Goal: Understand process/instructions: Learn about a topic

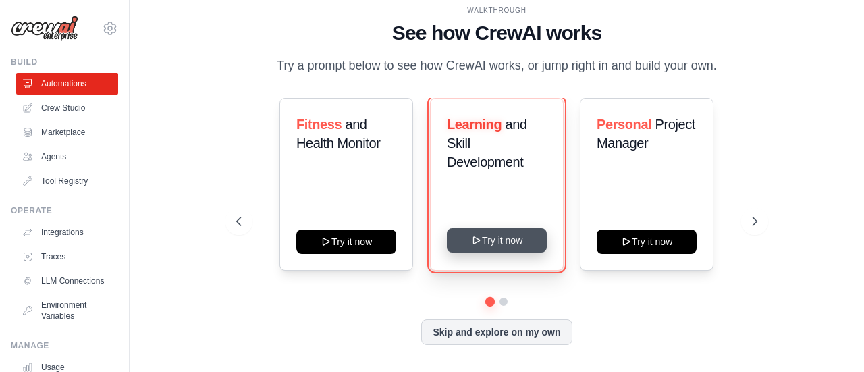
click at [484, 240] on button "Try it now" at bounding box center [497, 240] width 100 height 24
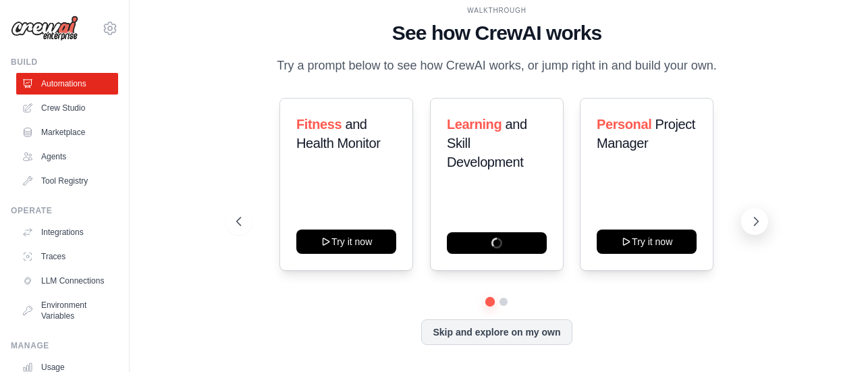
click at [750, 222] on icon at bounding box center [757, 222] width 14 height 14
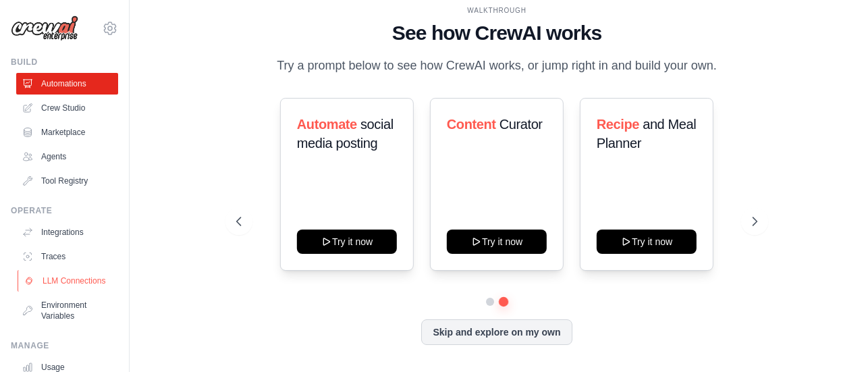
drag, startPoint x: 132, startPoint y: 255, endPoint x: 62, endPoint y: 277, distance: 73.0
click at [62, 277] on link "LLM Connections" at bounding box center [69, 281] width 102 height 22
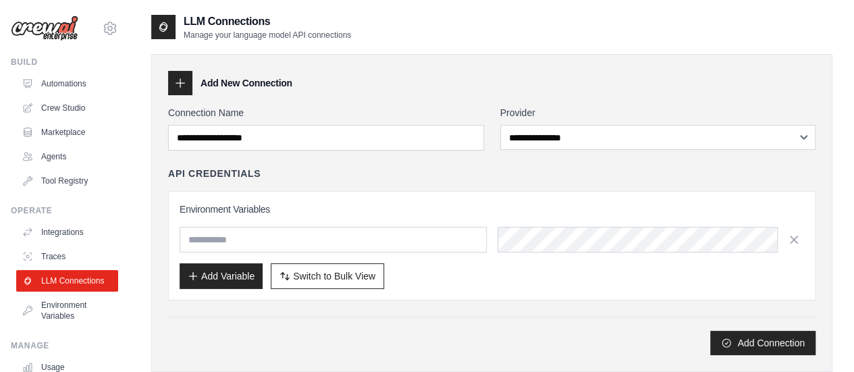
click at [48, 34] on img at bounding box center [45, 29] width 68 height 26
click at [42, 34] on img at bounding box center [45, 29] width 68 height 26
click at [102, 28] on icon at bounding box center [110, 28] width 16 height 16
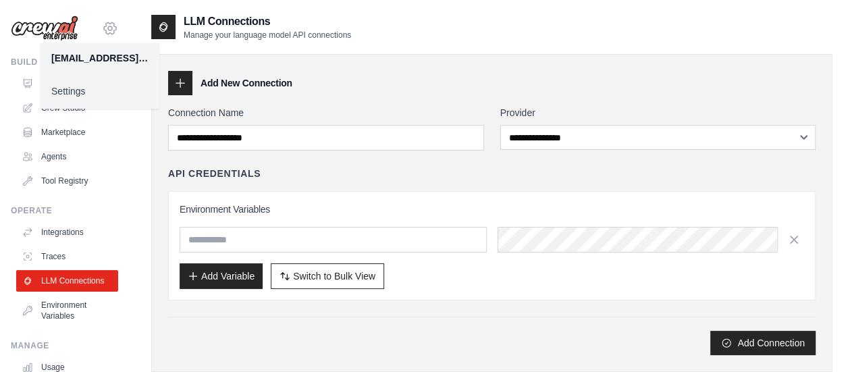
click at [102, 28] on icon at bounding box center [110, 28] width 16 height 16
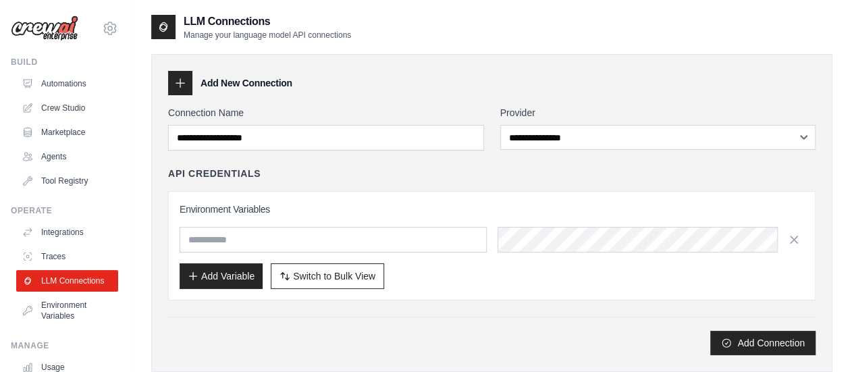
click at [43, 30] on img at bounding box center [45, 29] width 68 height 26
click at [47, 30] on img at bounding box center [45, 29] width 68 height 26
click at [73, 80] on link "Automations" at bounding box center [69, 84] width 102 height 22
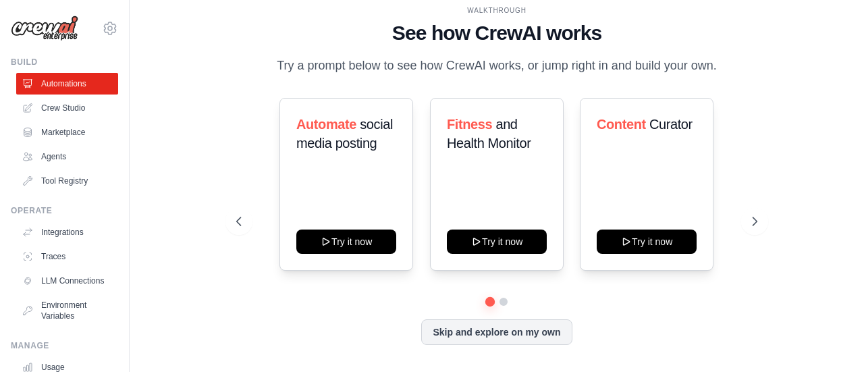
click at [71, 37] on img at bounding box center [45, 29] width 68 height 26
click at [66, 33] on img at bounding box center [45, 29] width 68 height 26
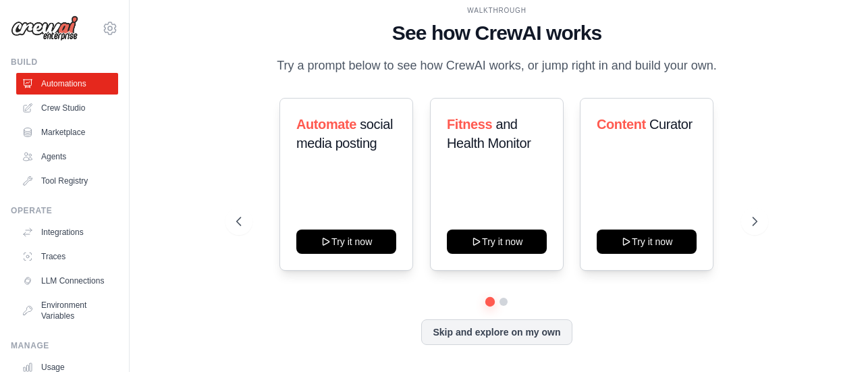
click at [66, 33] on img at bounding box center [45, 29] width 68 height 26
click at [488, 337] on button "Skip and explore on my own" at bounding box center [496, 331] width 151 height 26
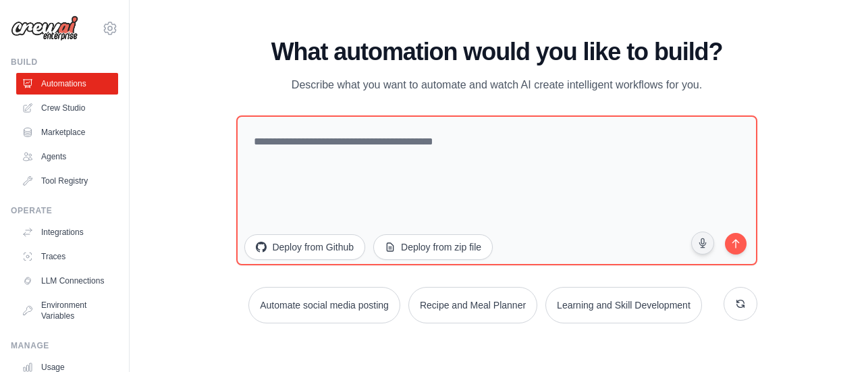
click at [57, 30] on img at bounding box center [45, 29] width 68 height 26
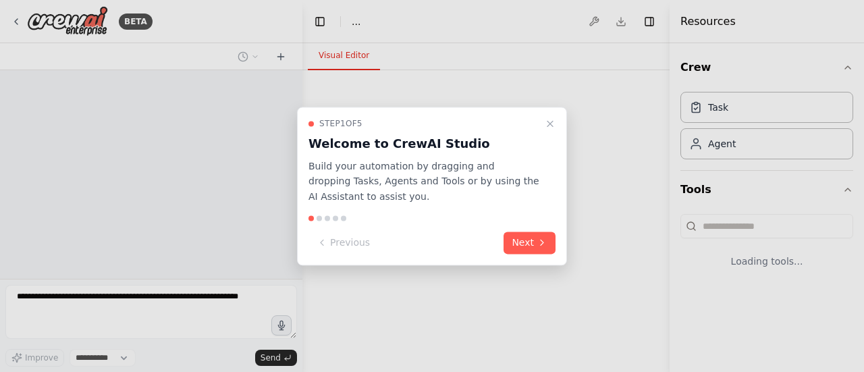
select select "****"
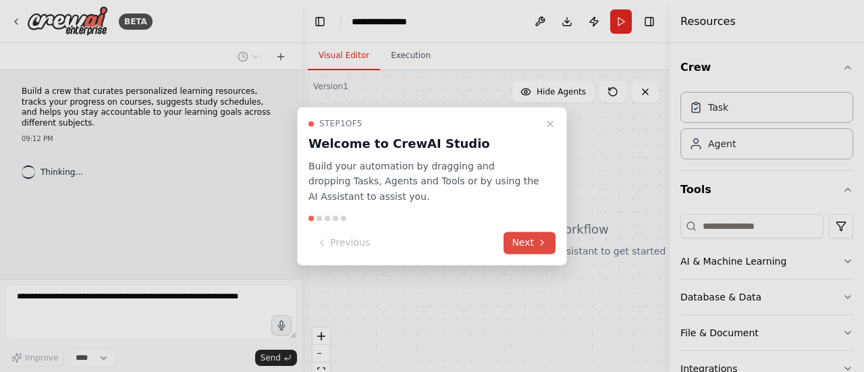
click at [534, 242] on button "Next" at bounding box center [530, 243] width 52 height 22
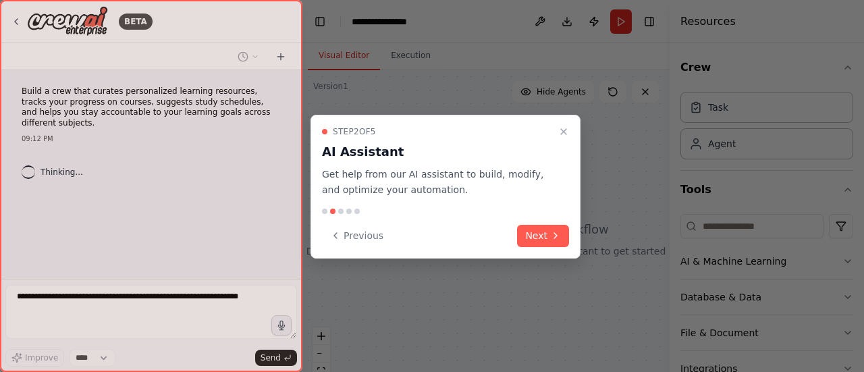
click at [534, 242] on button "Next" at bounding box center [543, 236] width 52 height 22
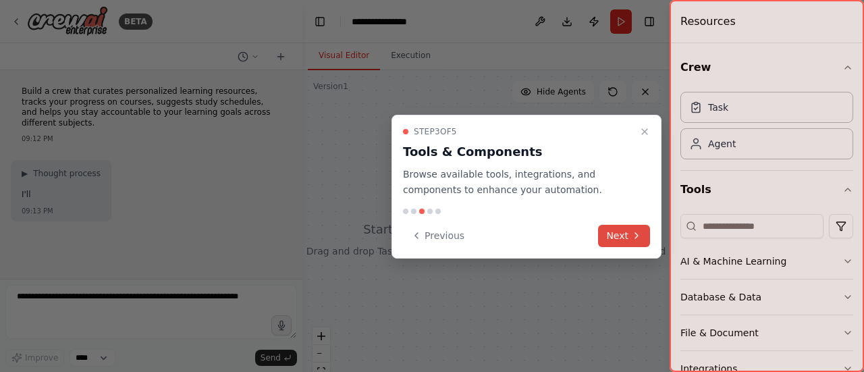
click at [607, 240] on button "Next" at bounding box center [624, 236] width 52 height 22
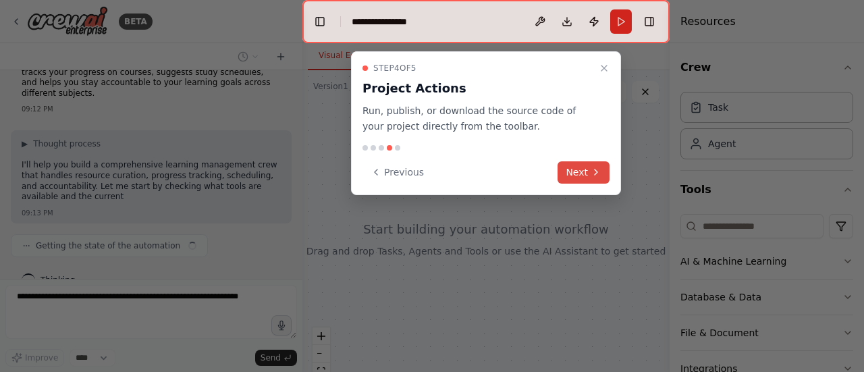
scroll to position [41, 0]
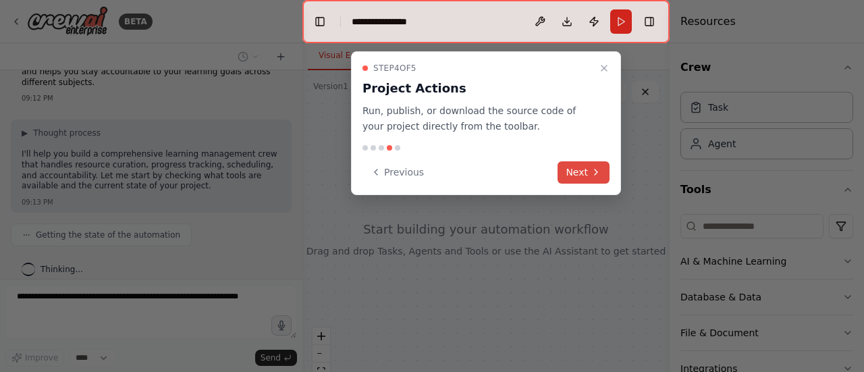
click at [586, 176] on button "Next" at bounding box center [584, 172] width 52 height 22
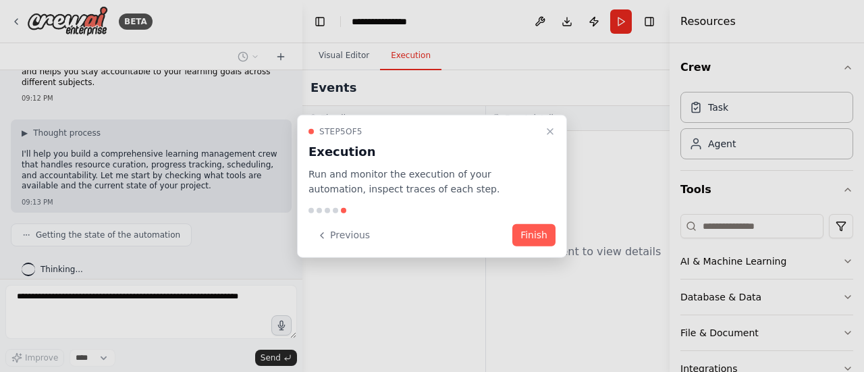
scroll to position [74, 0]
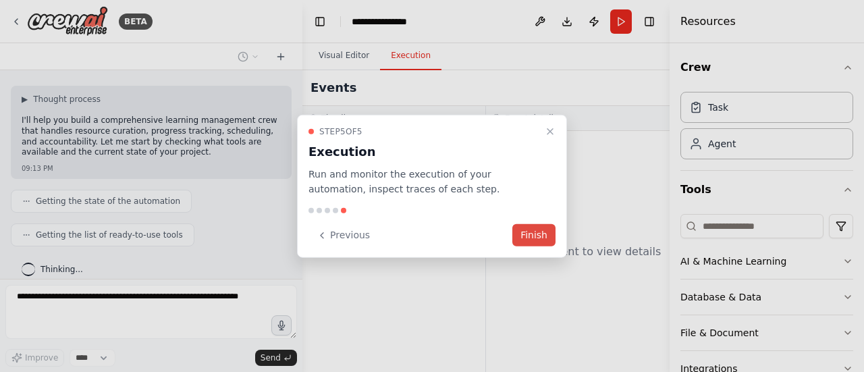
click at [528, 238] on button "Finish" at bounding box center [534, 235] width 43 height 22
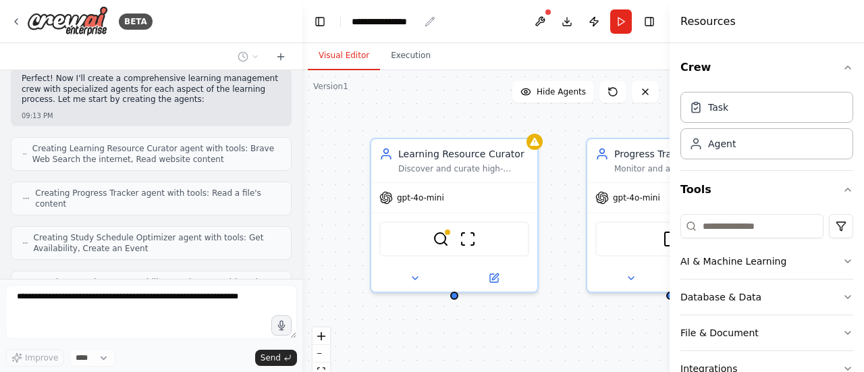
scroll to position [467, 0]
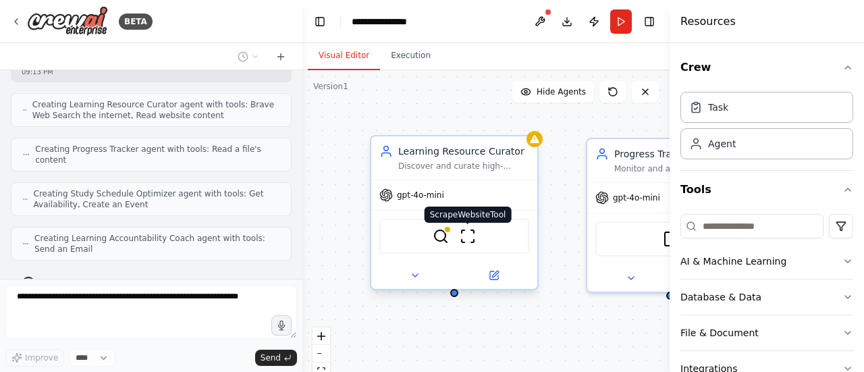
click at [469, 234] on img at bounding box center [468, 236] width 16 height 16
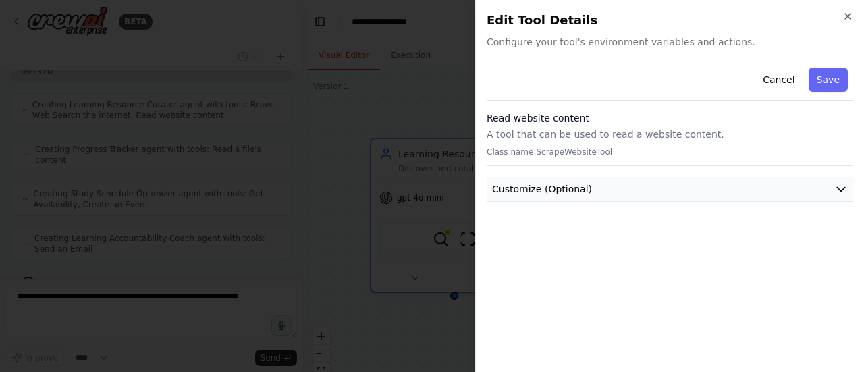
click at [617, 188] on button "Customize (Optional)" at bounding box center [670, 189] width 367 height 25
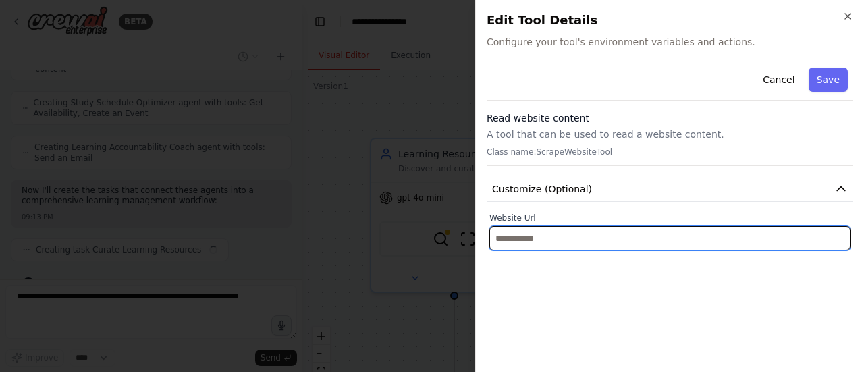
click at [582, 239] on input "text" at bounding box center [670, 238] width 361 height 24
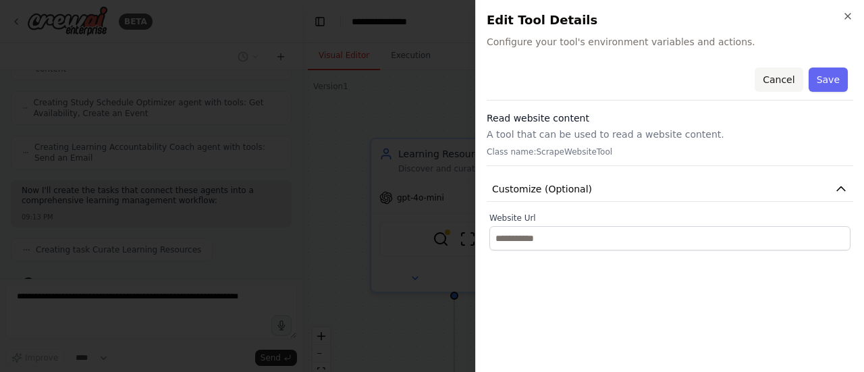
click at [784, 84] on button "Cancel" at bounding box center [779, 80] width 48 height 24
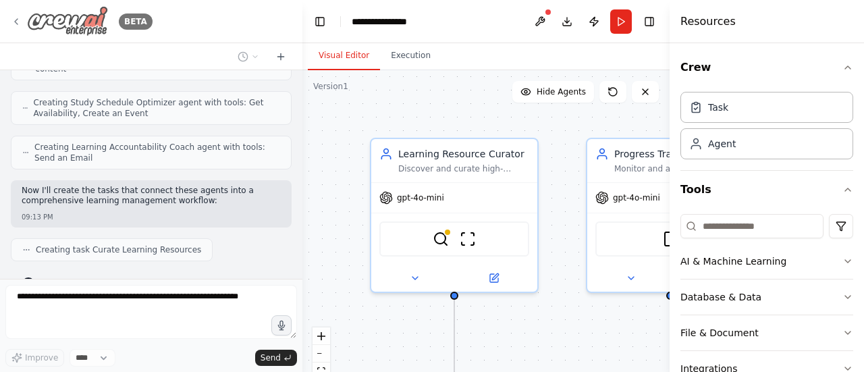
click at [19, 24] on icon at bounding box center [16, 21] width 11 height 11
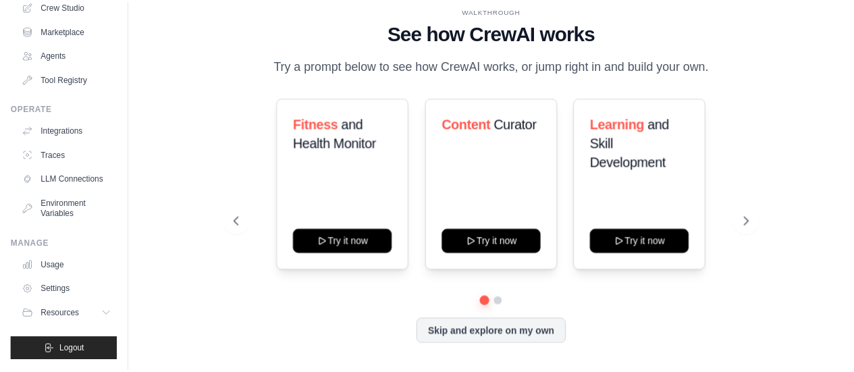
scroll to position [112, 0]
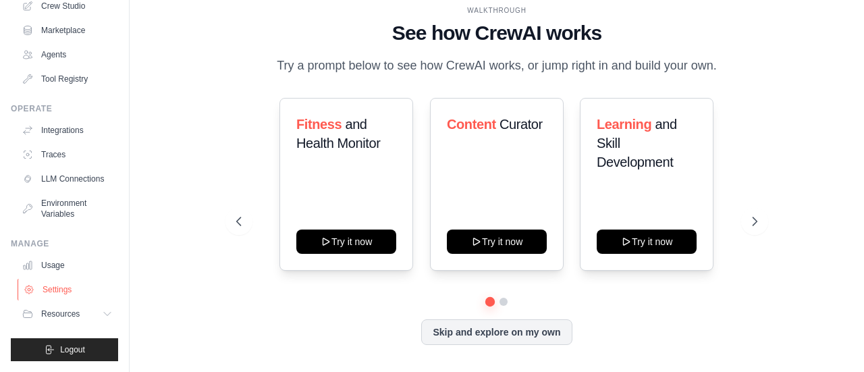
click at [49, 287] on link "Settings" at bounding box center [69, 290] width 102 height 22
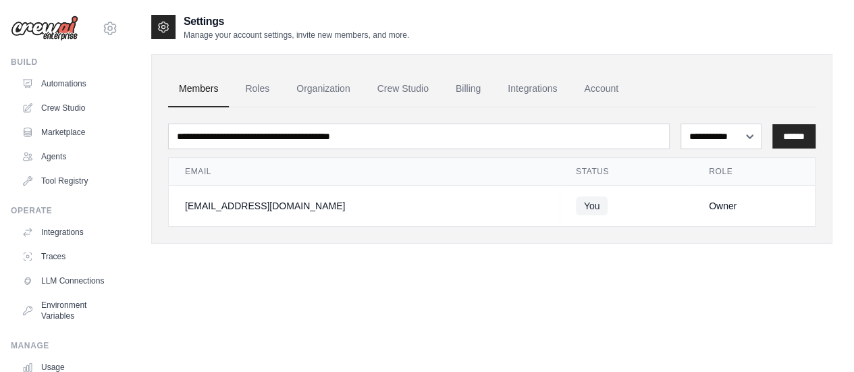
click at [53, 34] on img at bounding box center [45, 29] width 68 height 26
